Goal: Find specific page/section: Find specific page/section

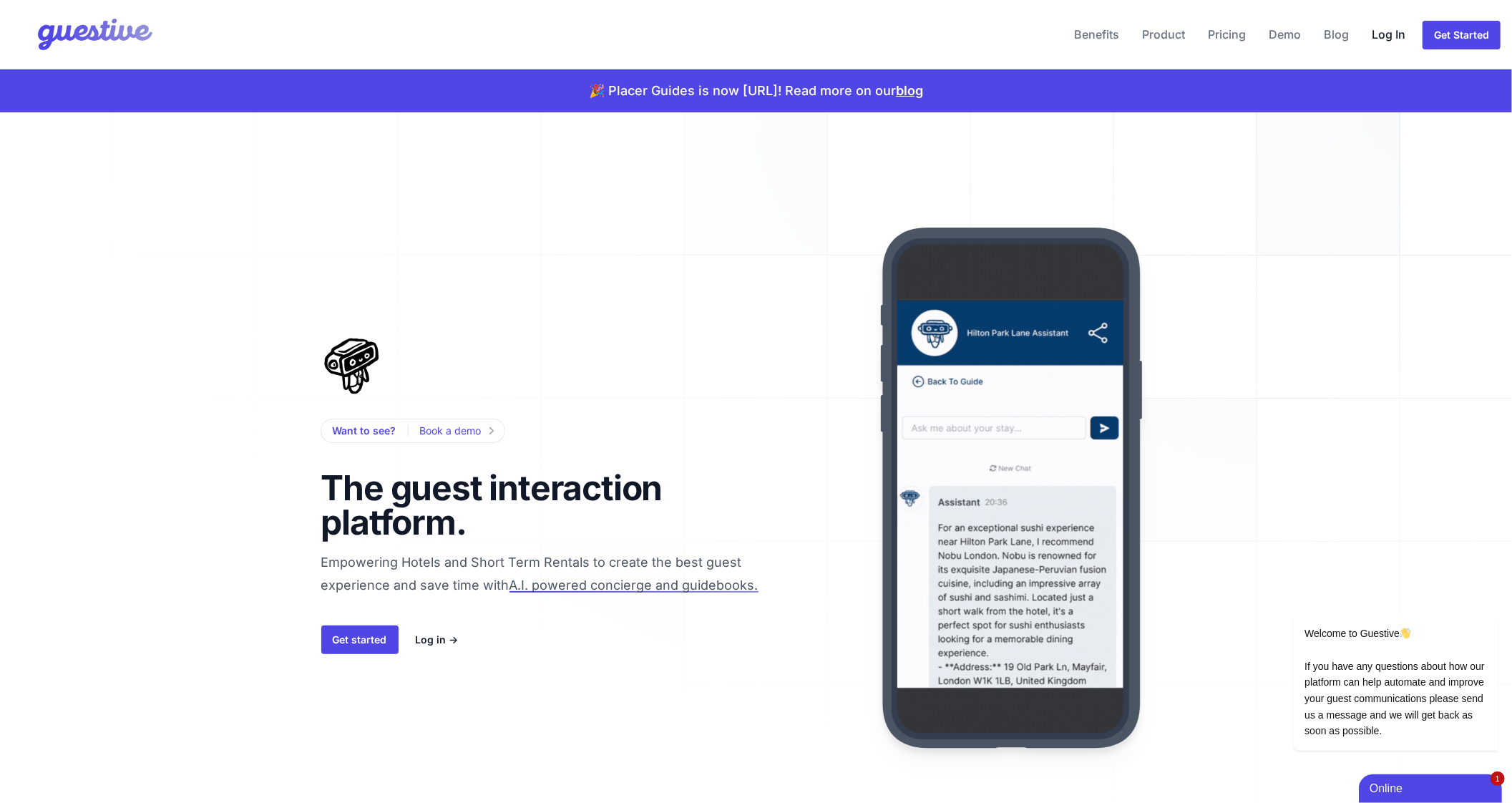
click at [1396, 35] on link "Log In" at bounding box center [1389, 34] width 45 height 34
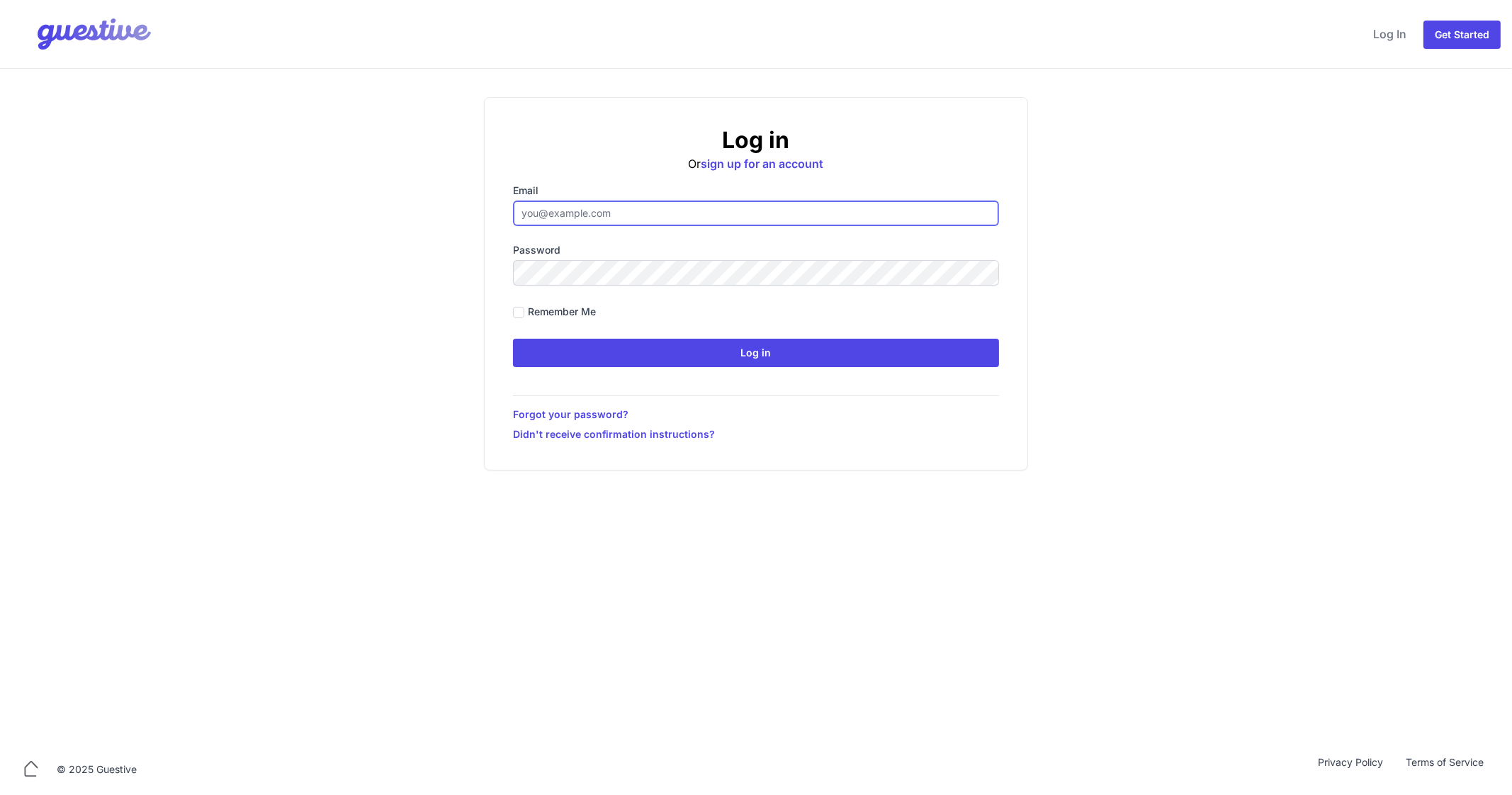
type input "ben@aplacelikehome.co.uk"
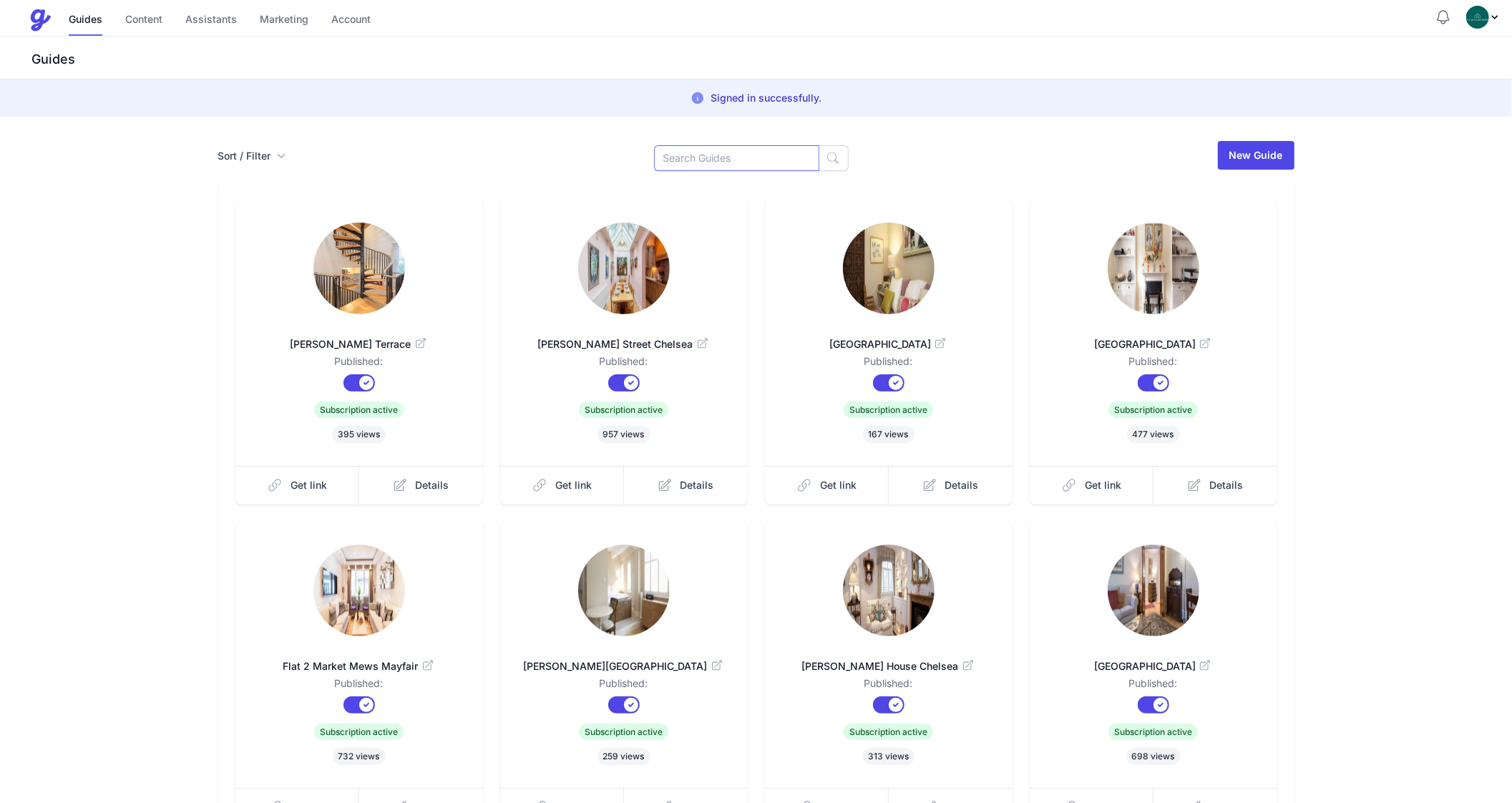
click at [741, 153] on input at bounding box center [737, 159] width 165 height 26
type input "E"
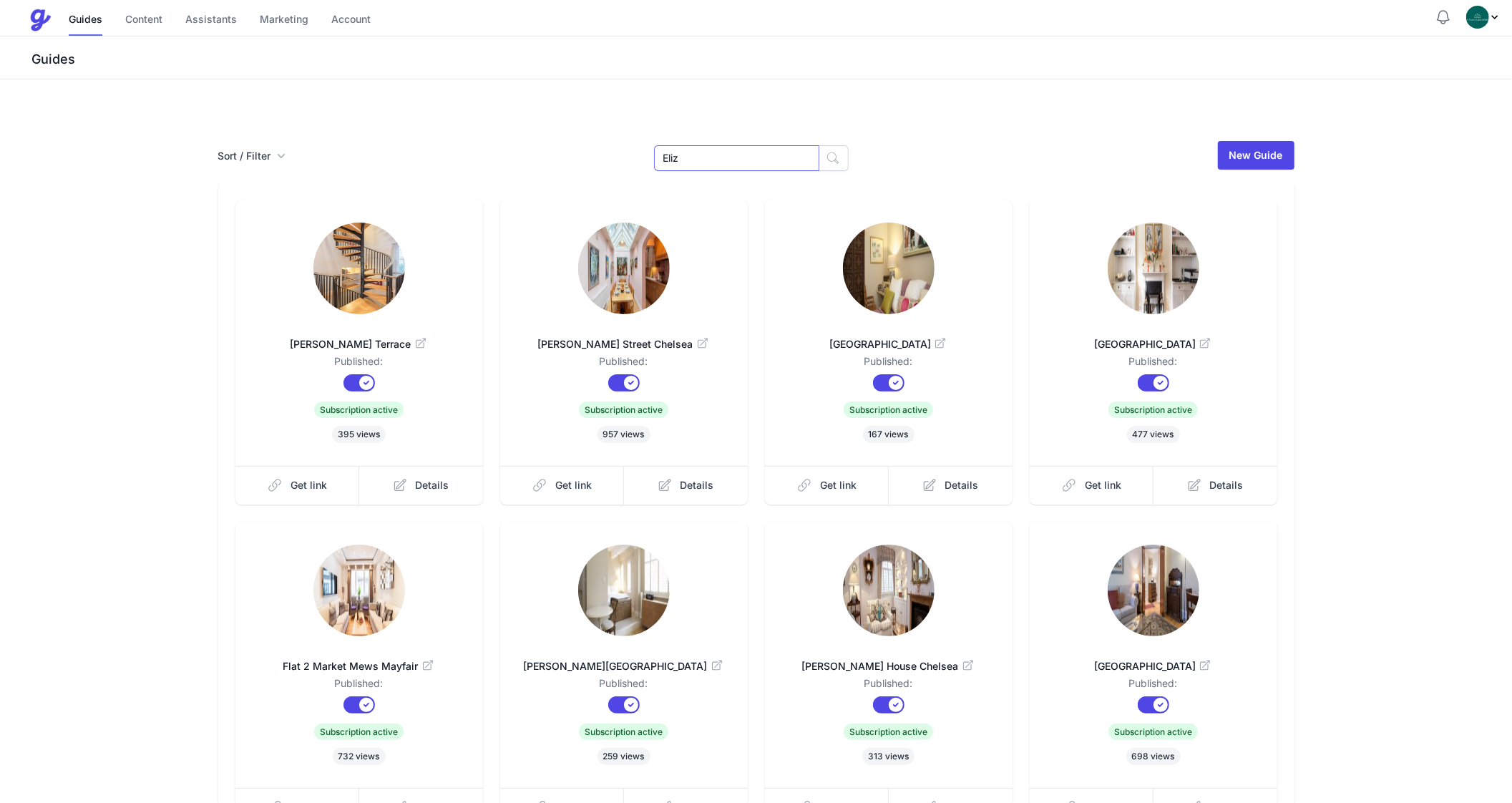
type input "Eliz"
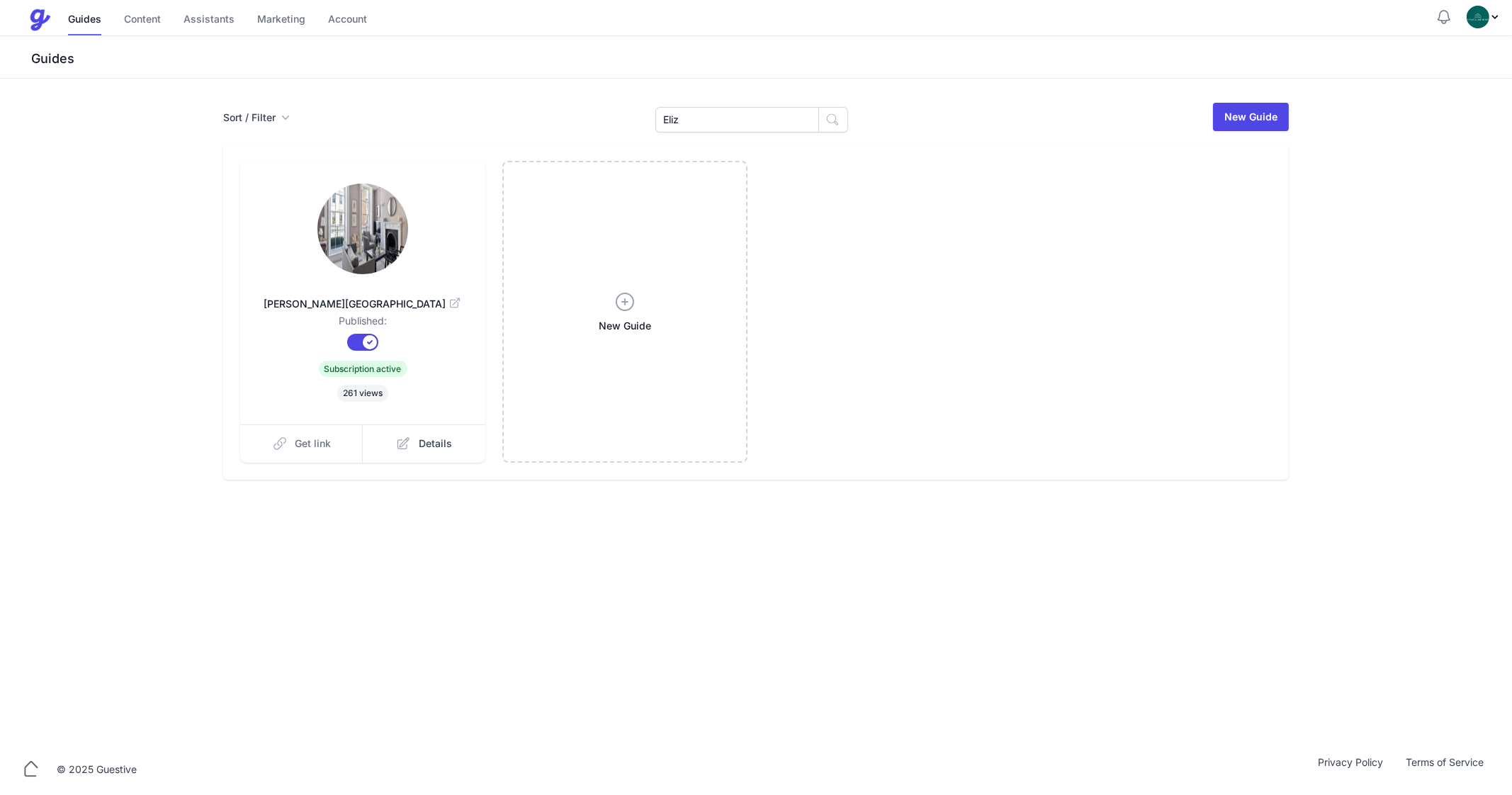
click at [332, 445] on link "Get link" at bounding box center [302, 444] width 124 height 38
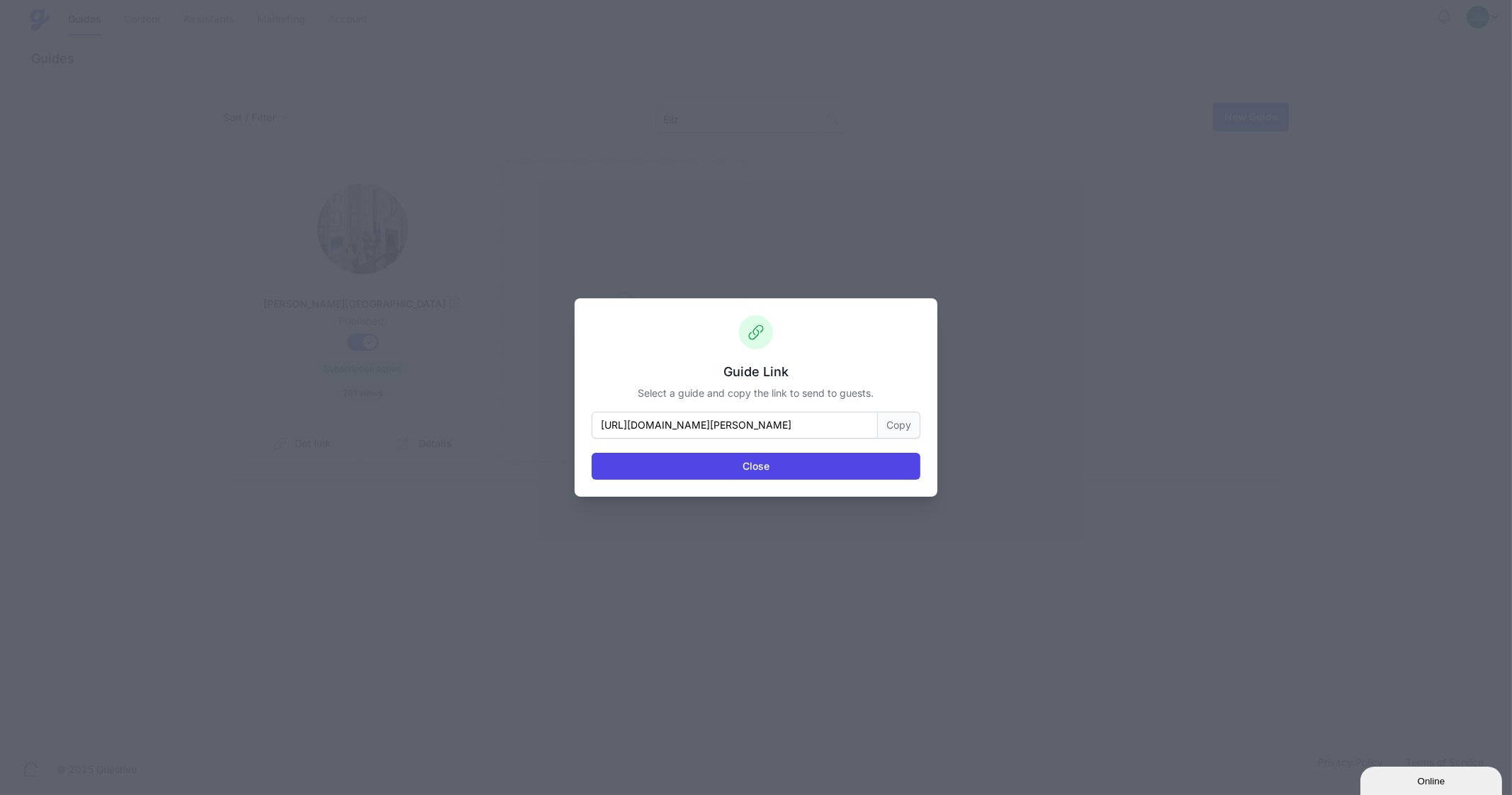
click at [901, 428] on button "Copy" at bounding box center [899, 426] width 42 height 27
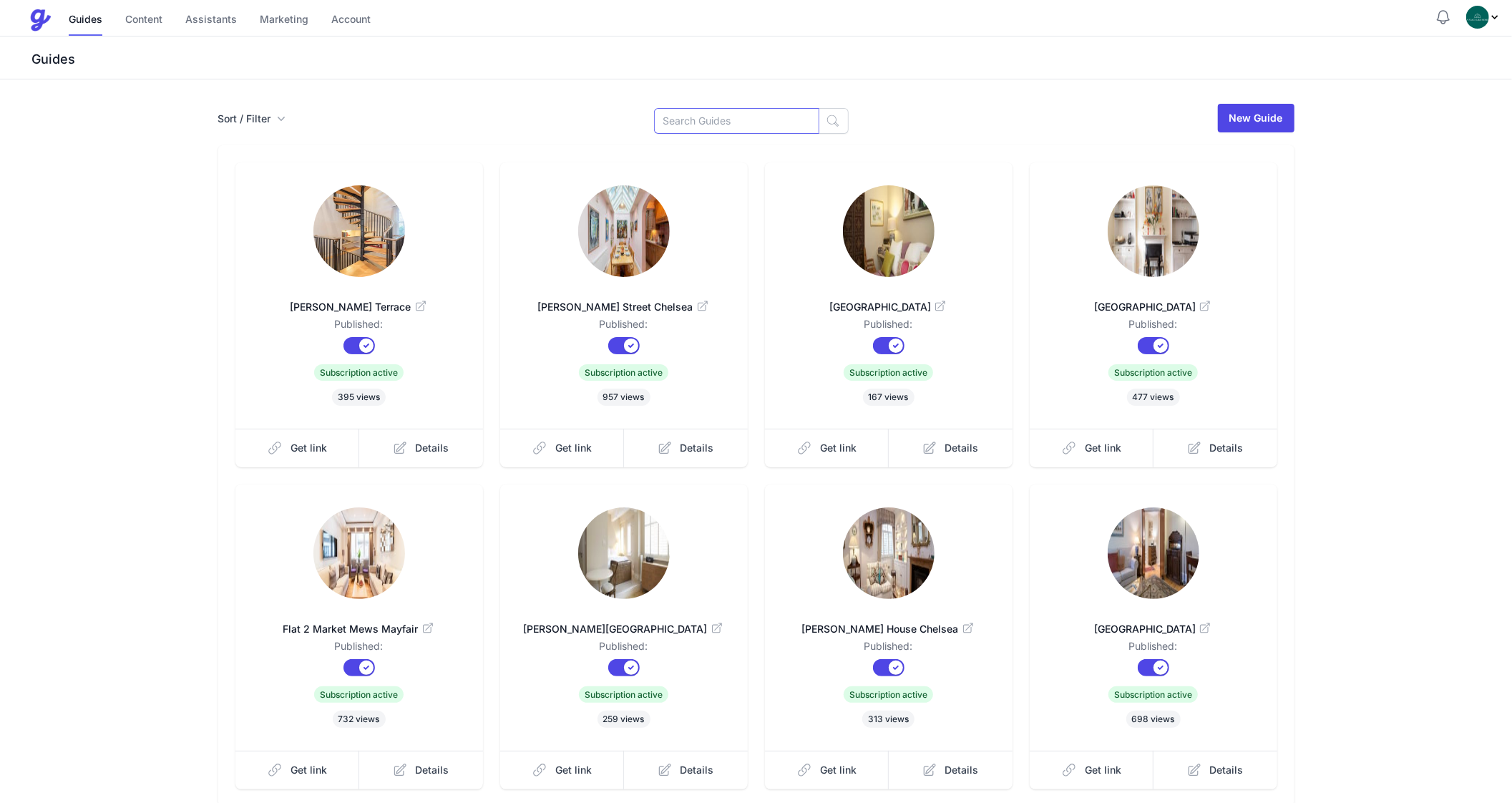
click at [688, 123] on input at bounding box center [737, 121] width 165 height 26
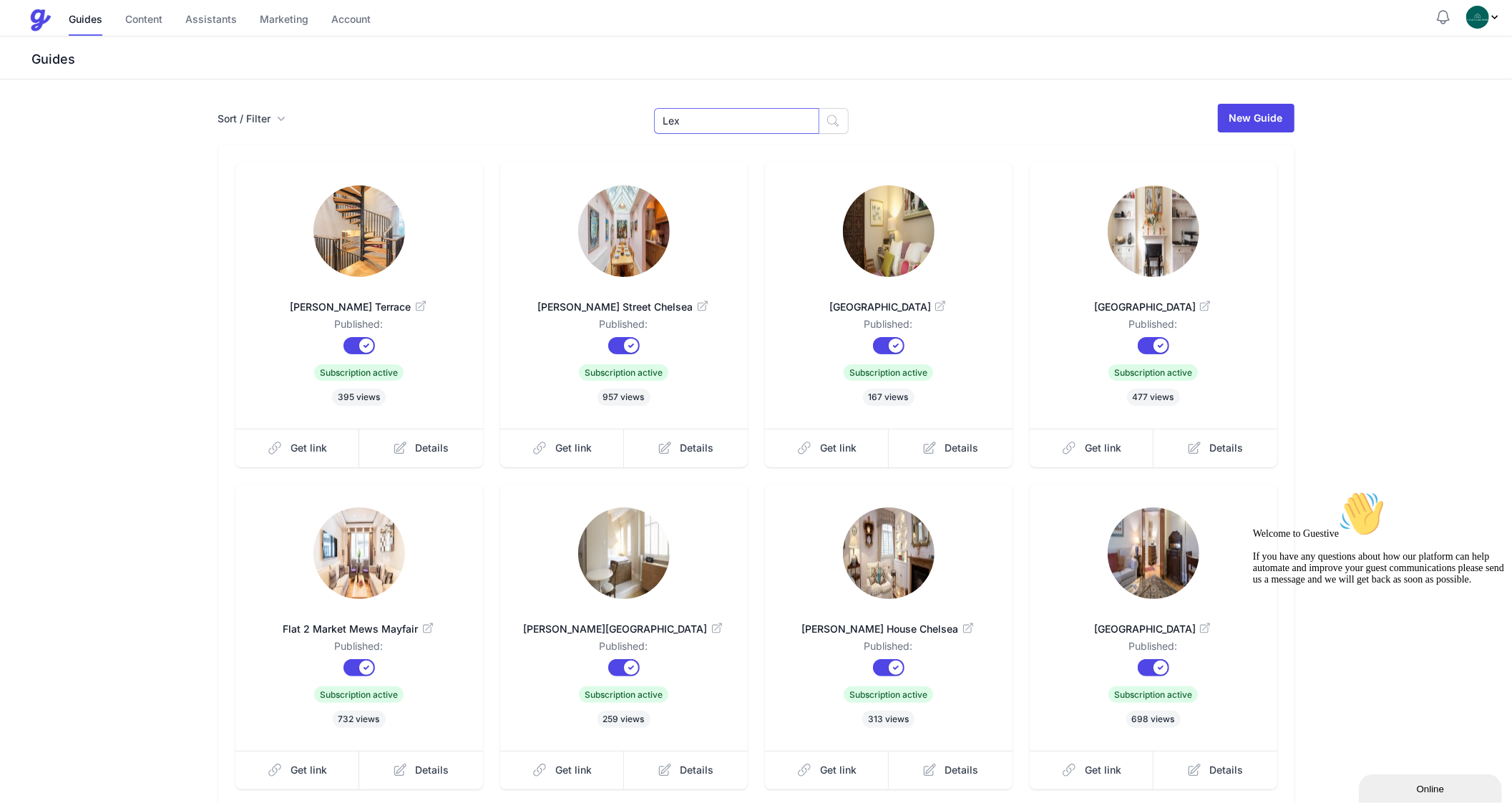
type input "Lex"
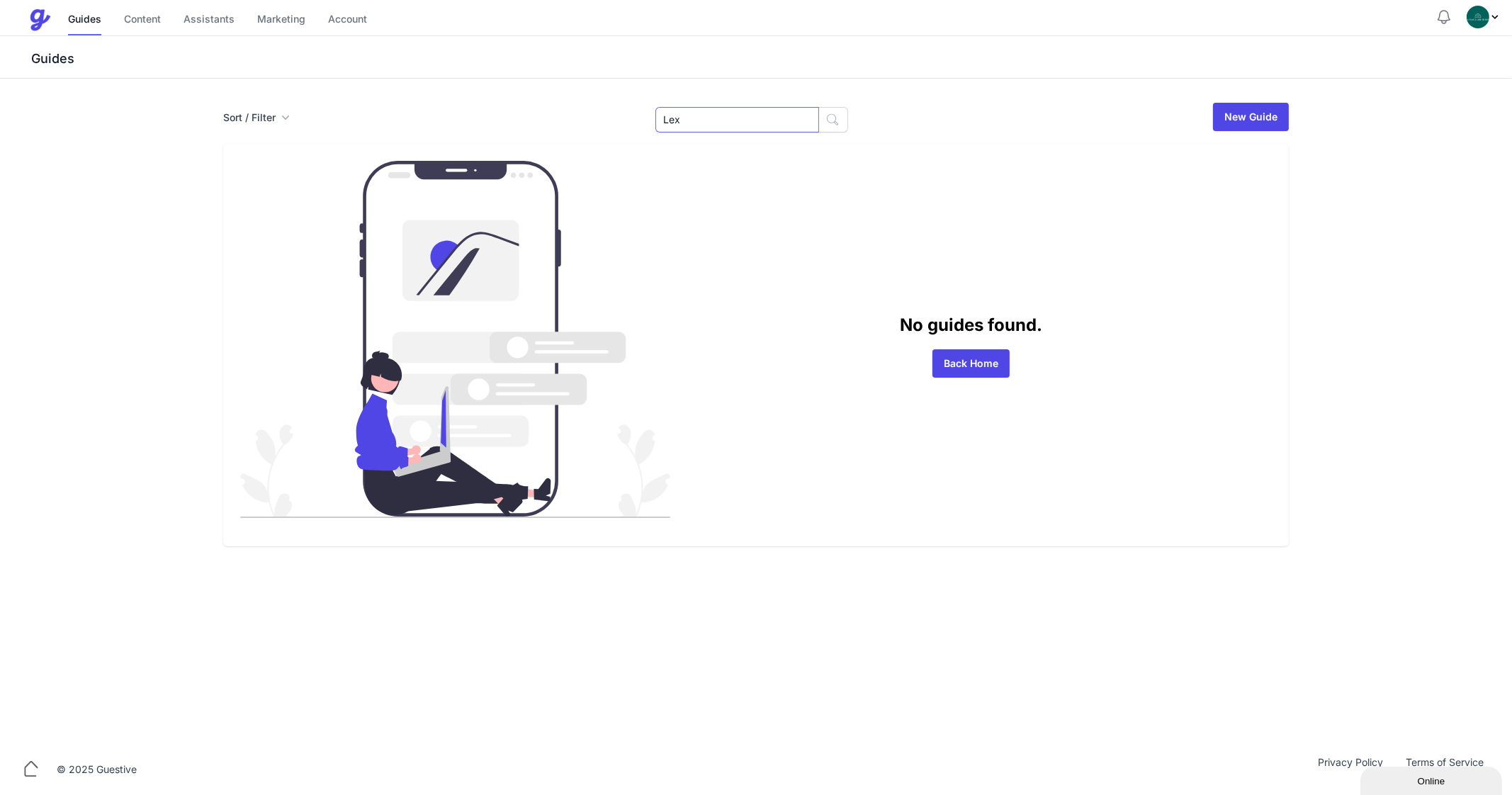
click at [717, 114] on input "Lex" at bounding box center [737, 120] width 164 height 26
type input "150"
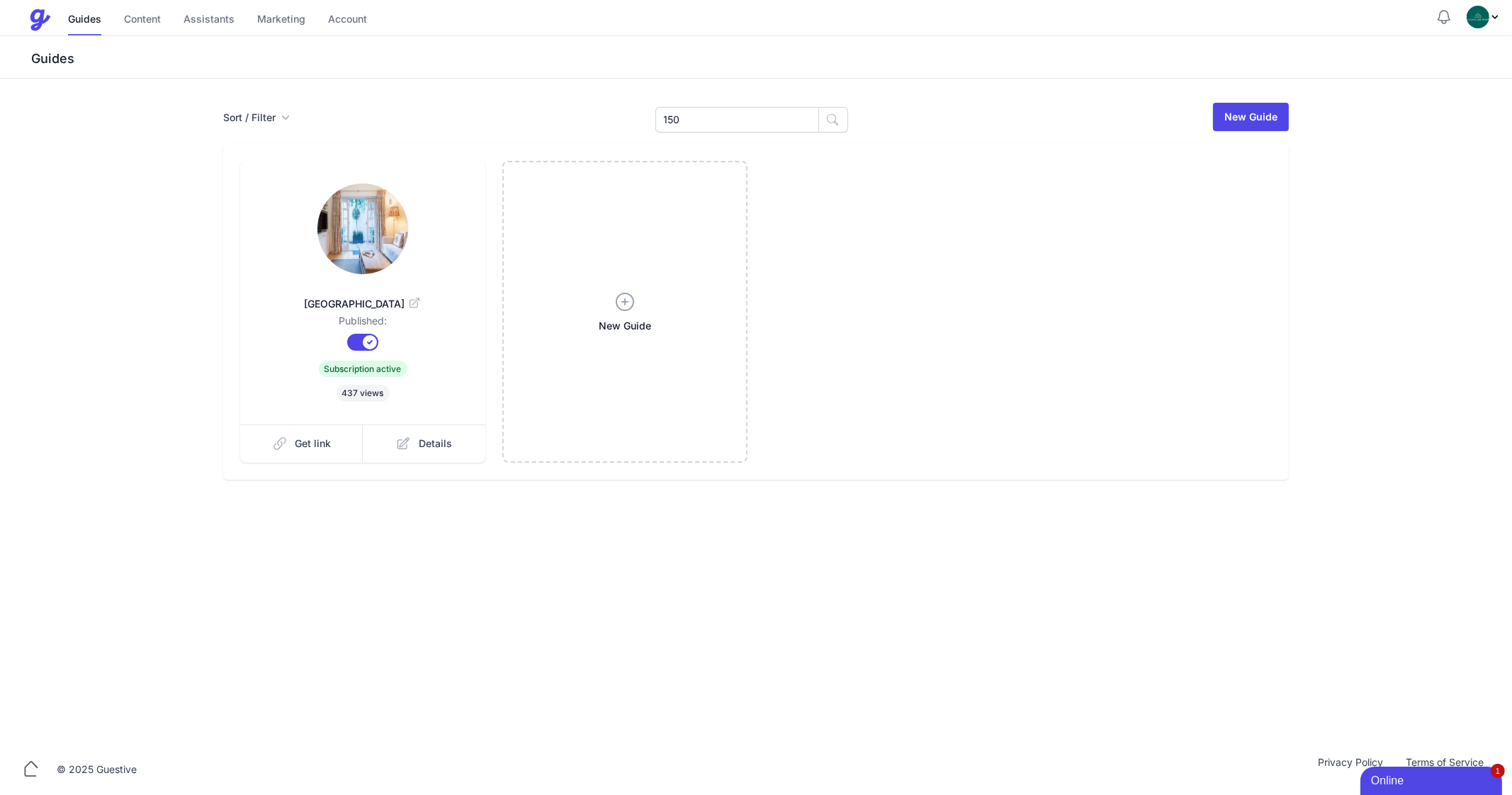
click at [353, 282] on link "[GEOGRAPHIC_DATA]" at bounding box center [363, 297] width 200 height 34
